Goal: Task Accomplishment & Management: Manage account settings

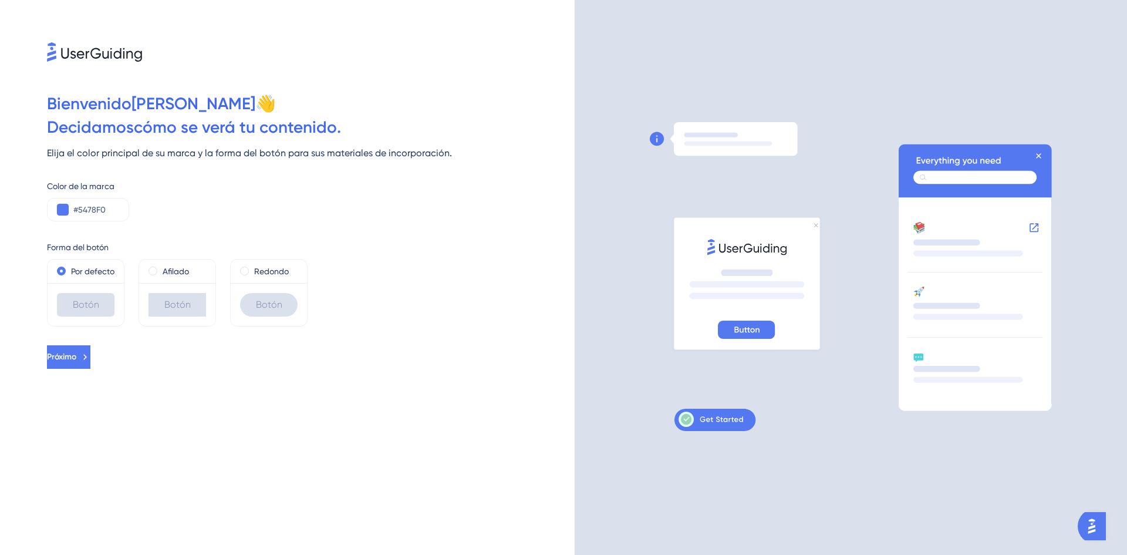
click at [316, 249] on div "Forma del botón" at bounding box center [311, 247] width 528 height 14
click at [90, 369] on button "Próximo" at bounding box center [68, 356] width 43 height 23
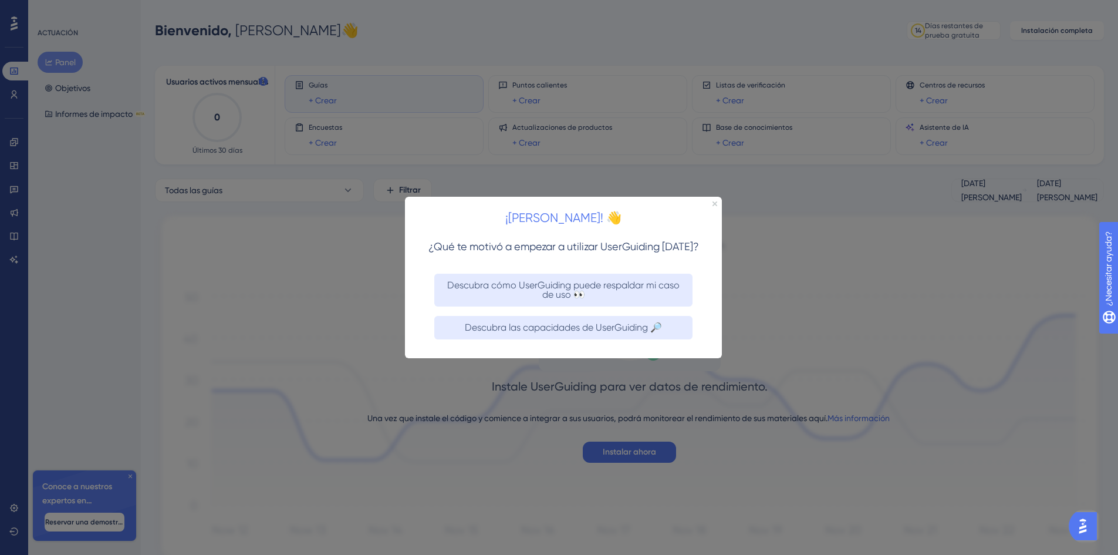
click at [710, 205] on div "¡[PERSON_NAME]! 👋" at bounding box center [563, 214] width 317 height 36
click at [717, 202] on div "¡[PERSON_NAME]! 👋" at bounding box center [563, 214] width 317 height 36
click at [715, 202] on icon "Cerrar vista previa" at bounding box center [715, 203] width 5 height 5
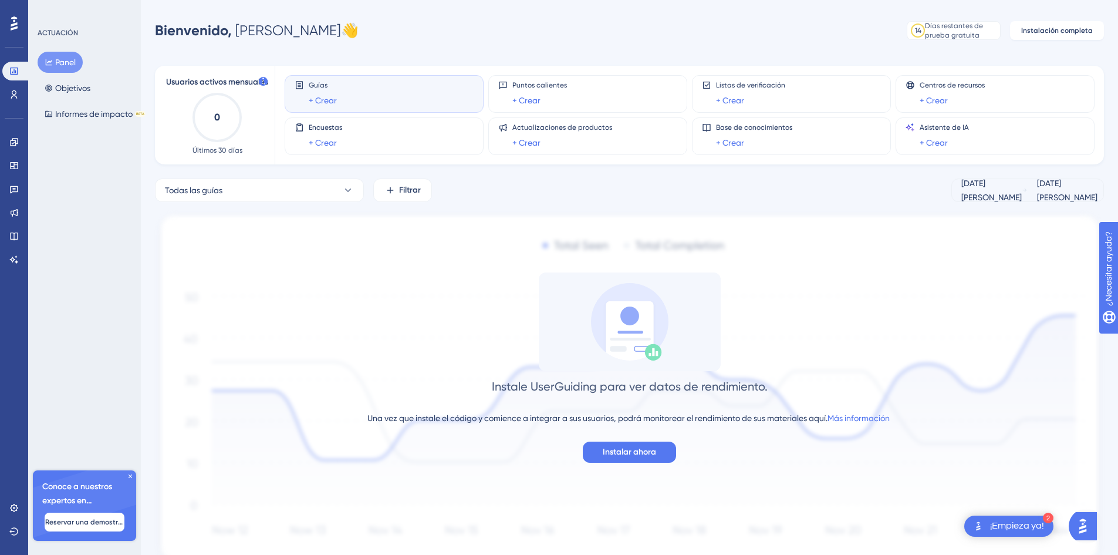
click at [9, 23] on div at bounding box center [14, 23] width 19 height 19
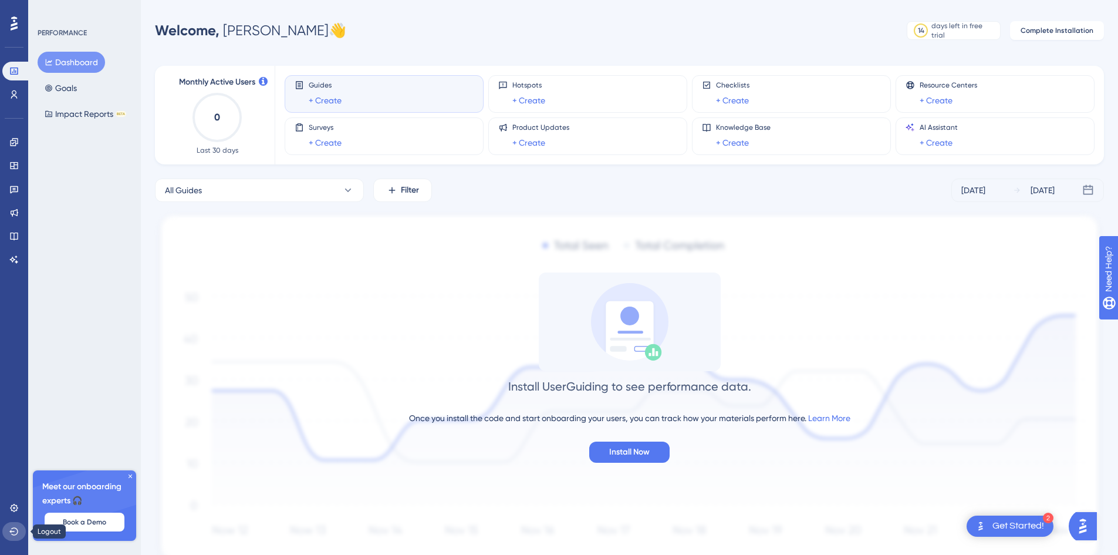
click at [13, 538] on button at bounding box center [13, 531] width 23 height 19
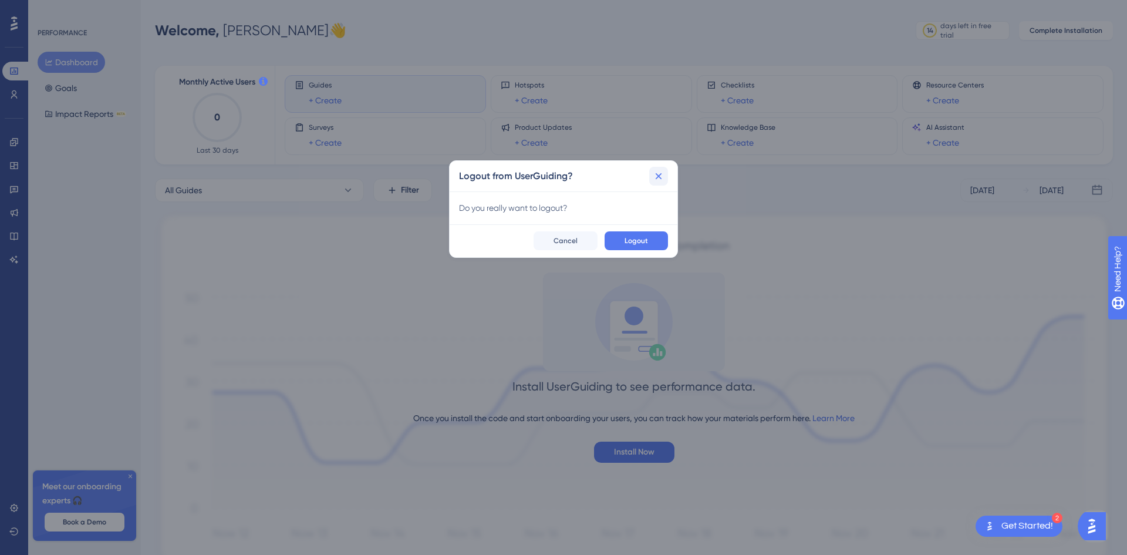
click at [656, 175] on icon at bounding box center [659, 176] width 12 height 12
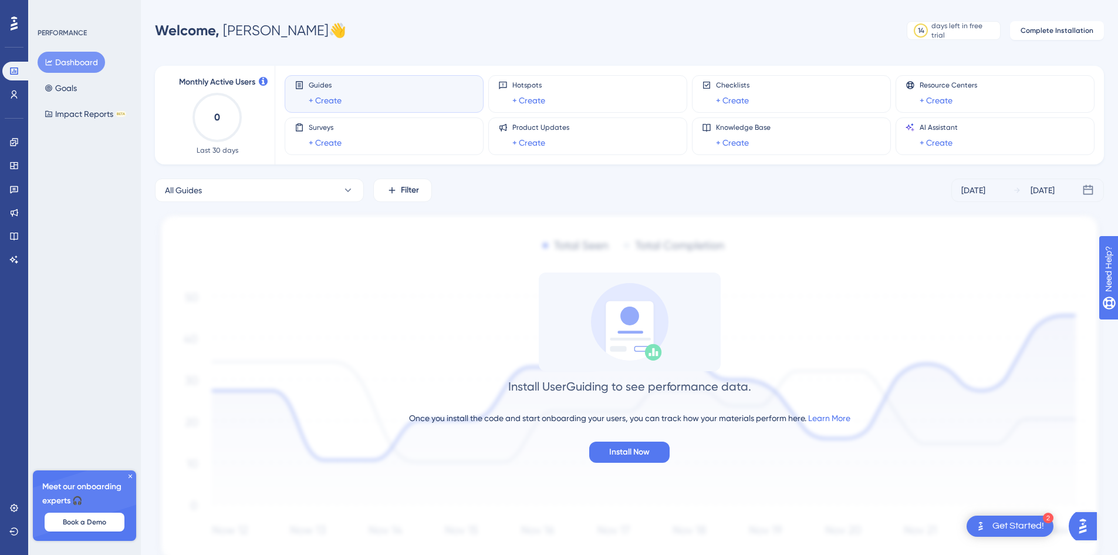
click at [86, 85] on div "Dashboard Goals Impact Reports BETA" at bounding box center [85, 88] width 95 height 73
click at [62, 92] on button "Goals" at bounding box center [61, 87] width 46 height 21
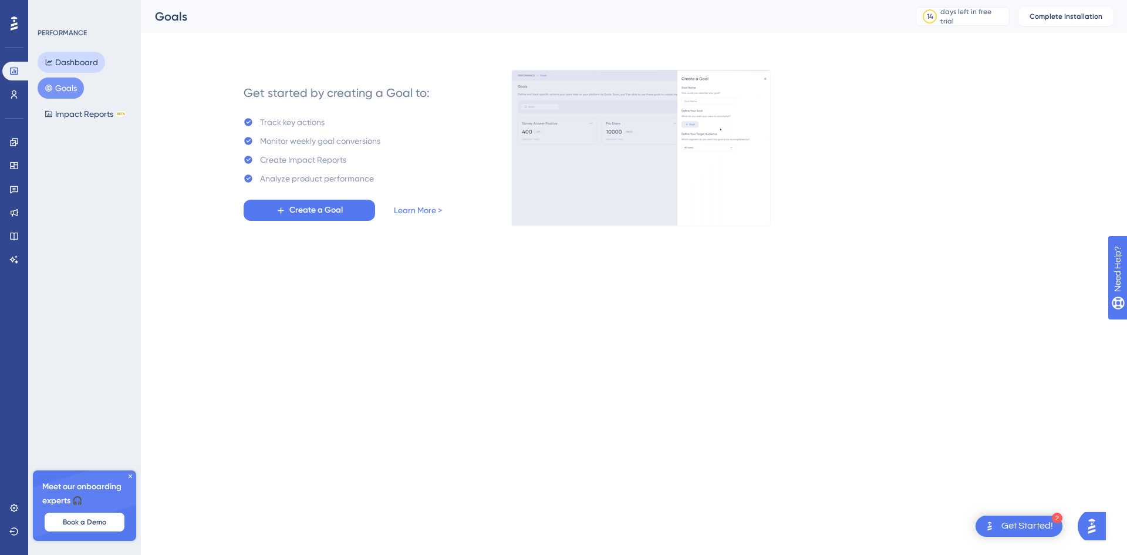
click at [69, 68] on button "Dashboard" at bounding box center [71, 62] width 67 height 21
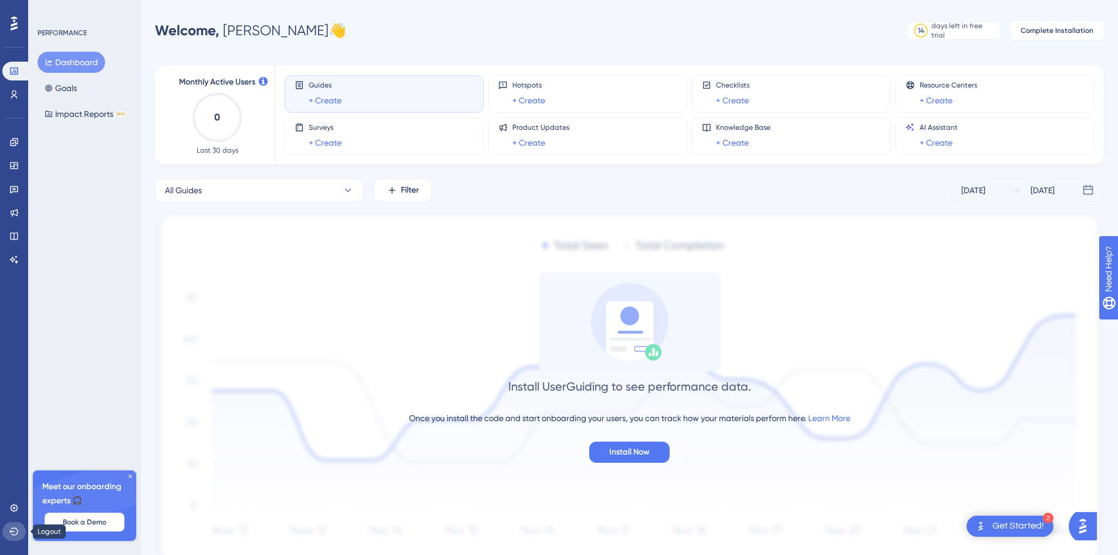
click at [19, 531] on button at bounding box center [13, 531] width 23 height 19
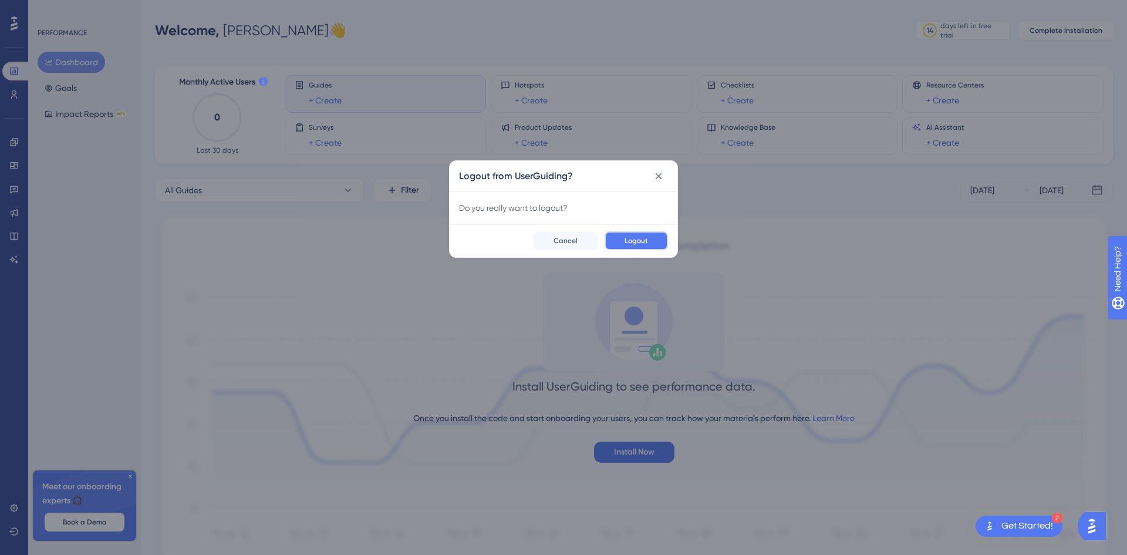
click at [637, 232] on button "Logout" at bounding box center [636, 240] width 63 height 19
